Goal: Navigation & Orientation: Find specific page/section

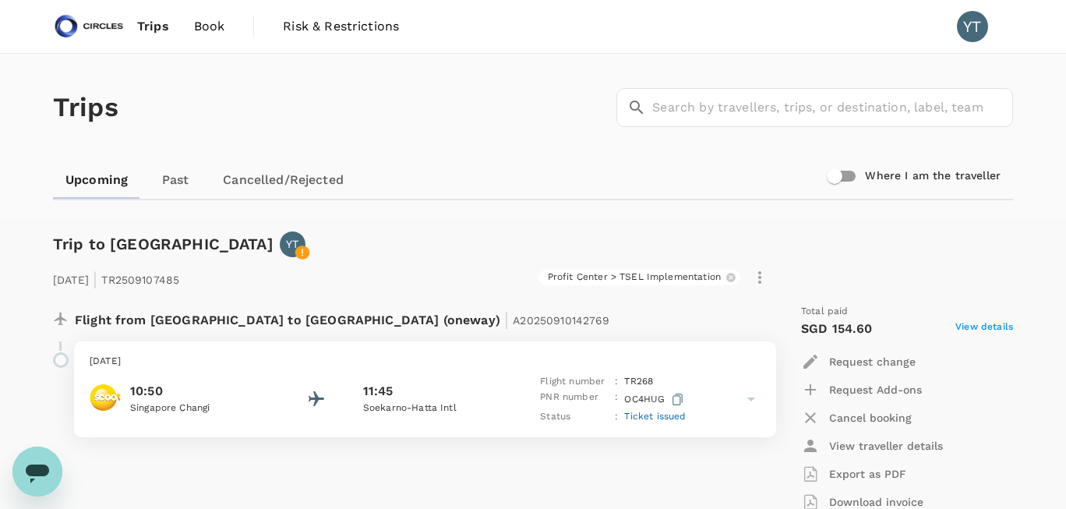
click at [474, 98] on div "Trips ​ ​" at bounding box center [530, 105] width 966 height 114
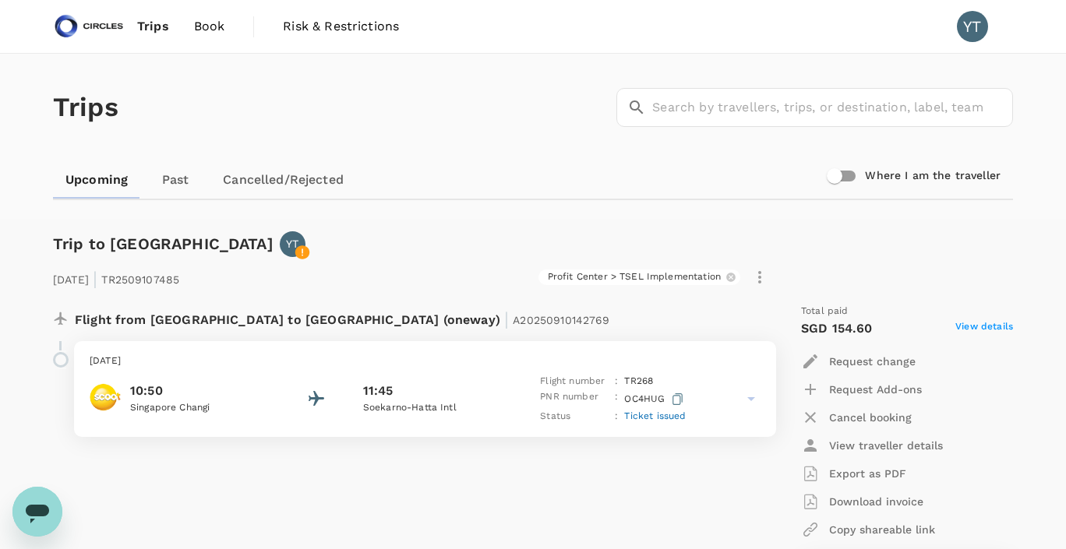
click at [157, 26] on span "Trips" at bounding box center [153, 26] width 32 height 19
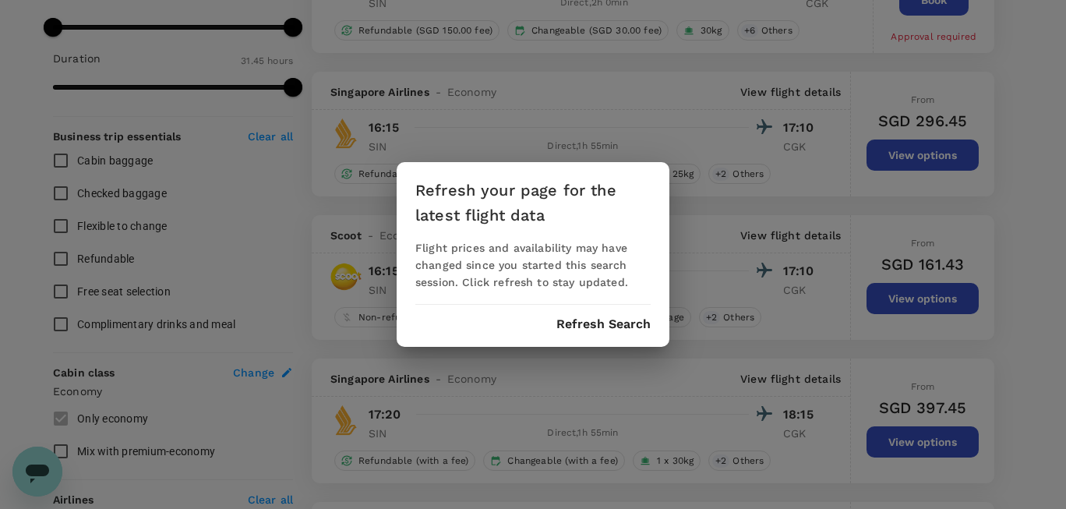
click at [628, 327] on button "Refresh Search" at bounding box center [603, 324] width 94 height 14
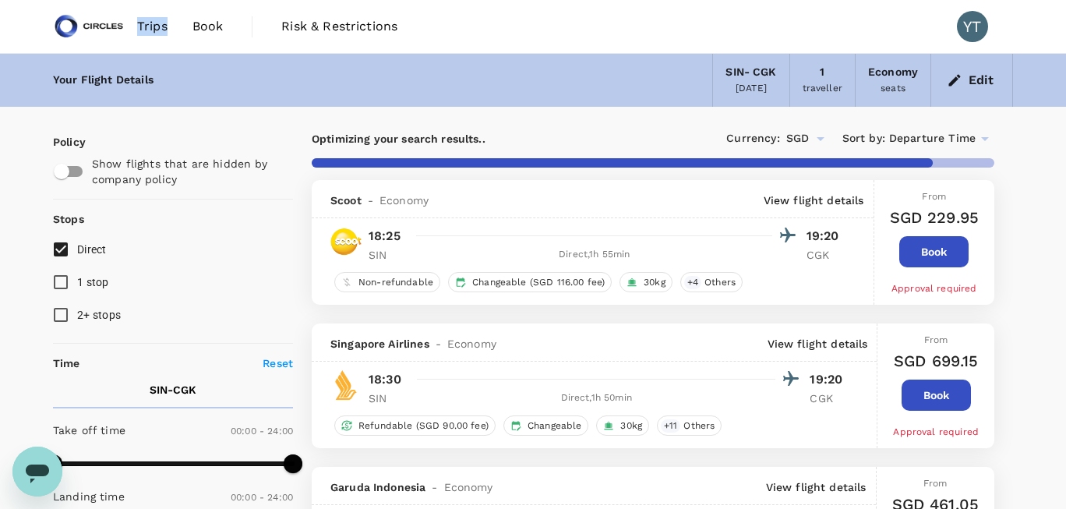
type input "1905"
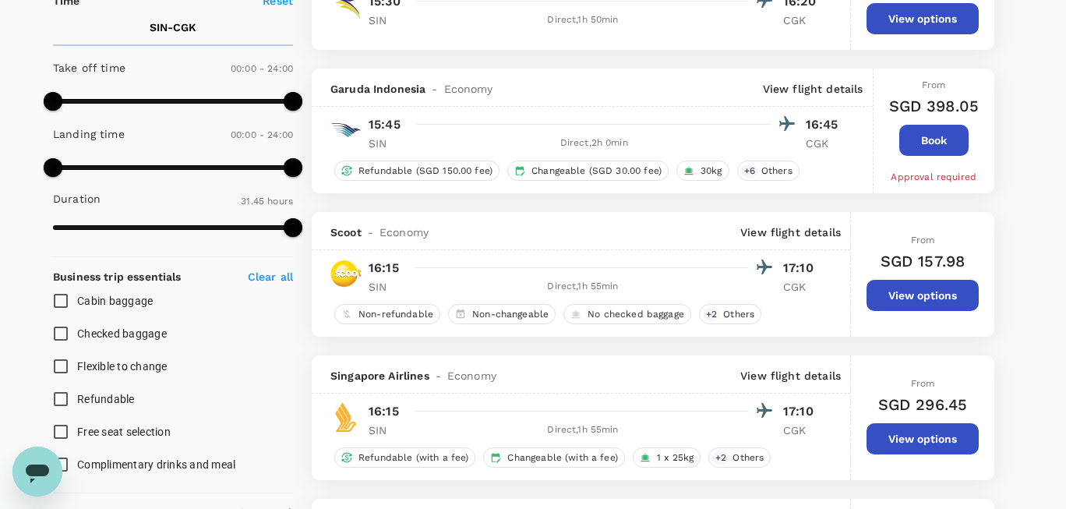
scroll to position [401, 0]
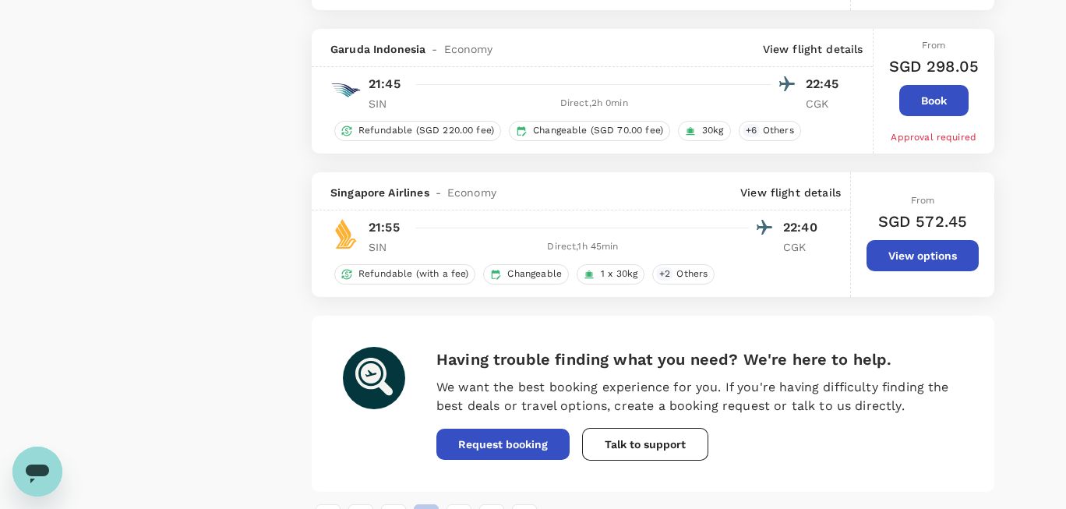
scroll to position [2777, 0]
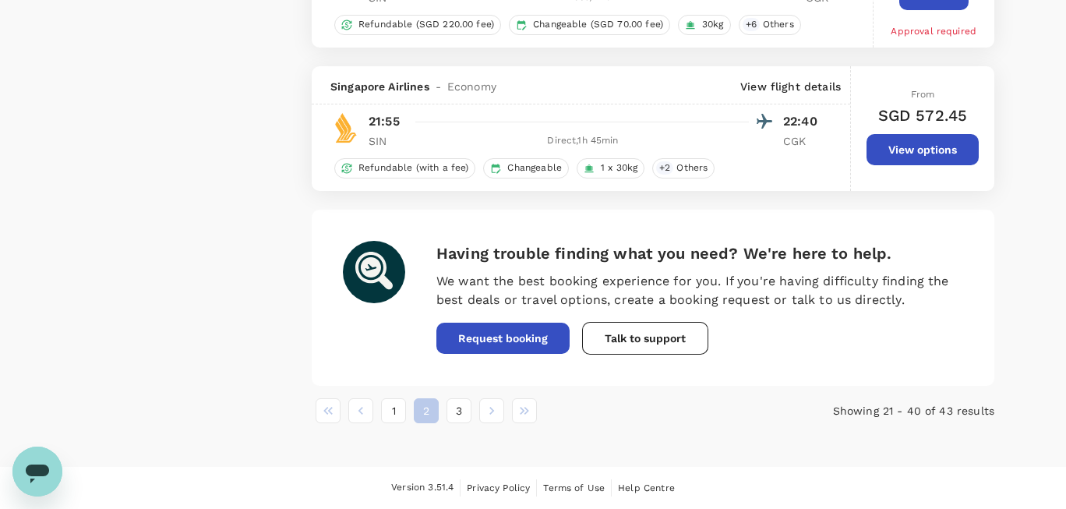
scroll to position [2867, 0]
